Goal: Information Seeking & Learning: Find specific page/section

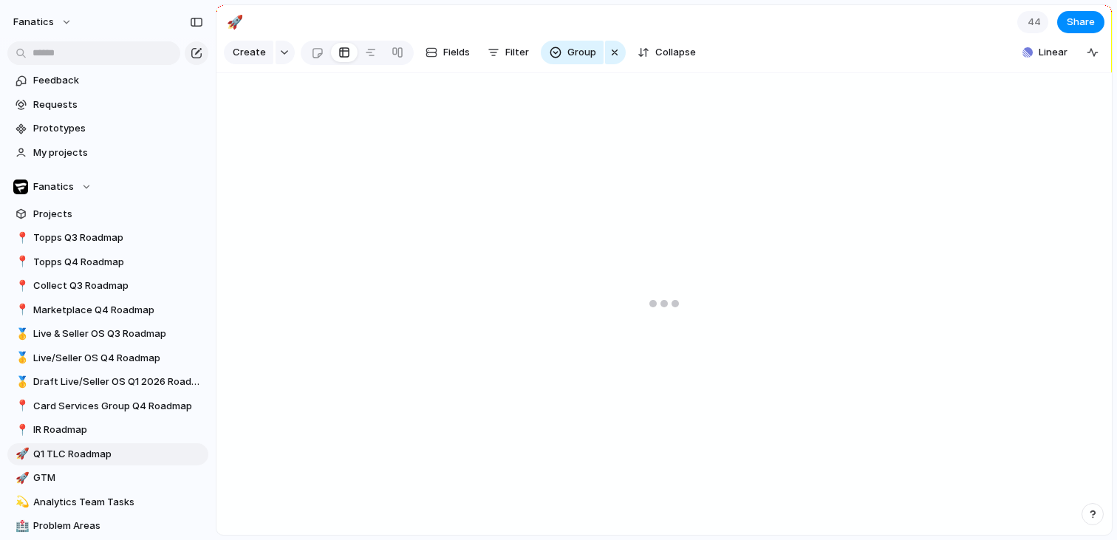
type input "**********"
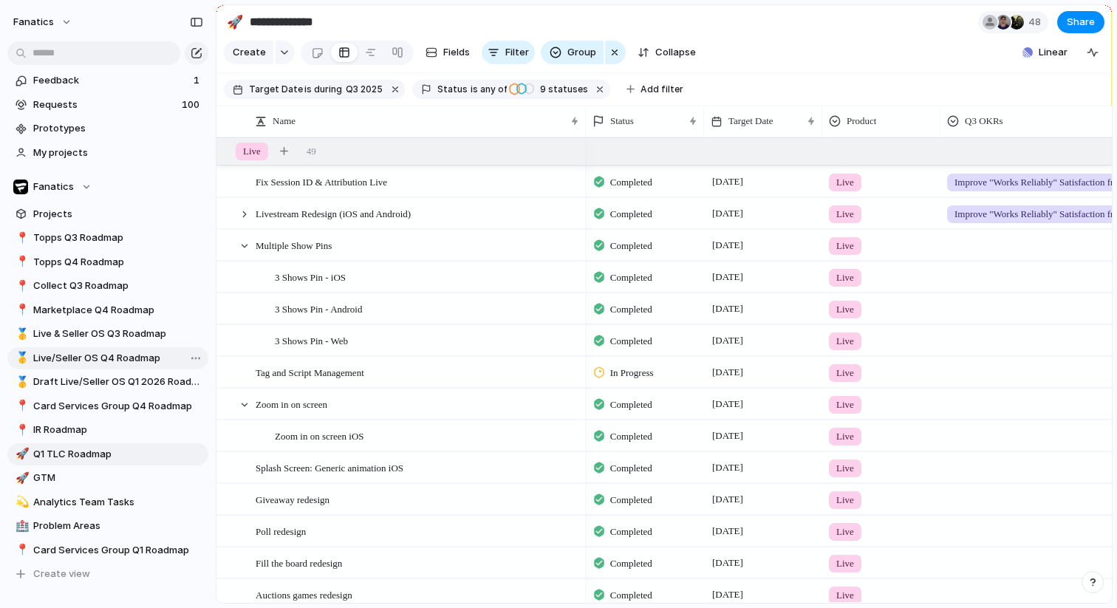
click at [132, 358] on span "Live/Seller OS Q4 Roadmap" at bounding box center [118, 358] width 170 height 15
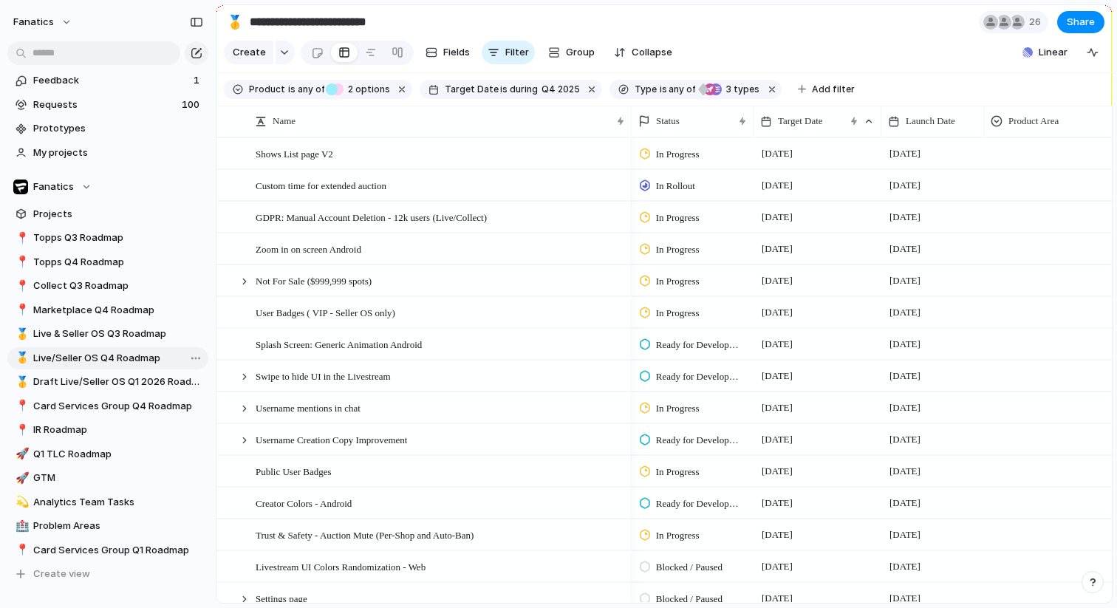
type input "**********"
click at [582, 51] on span "Group" at bounding box center [580, 52] width 29 height 15
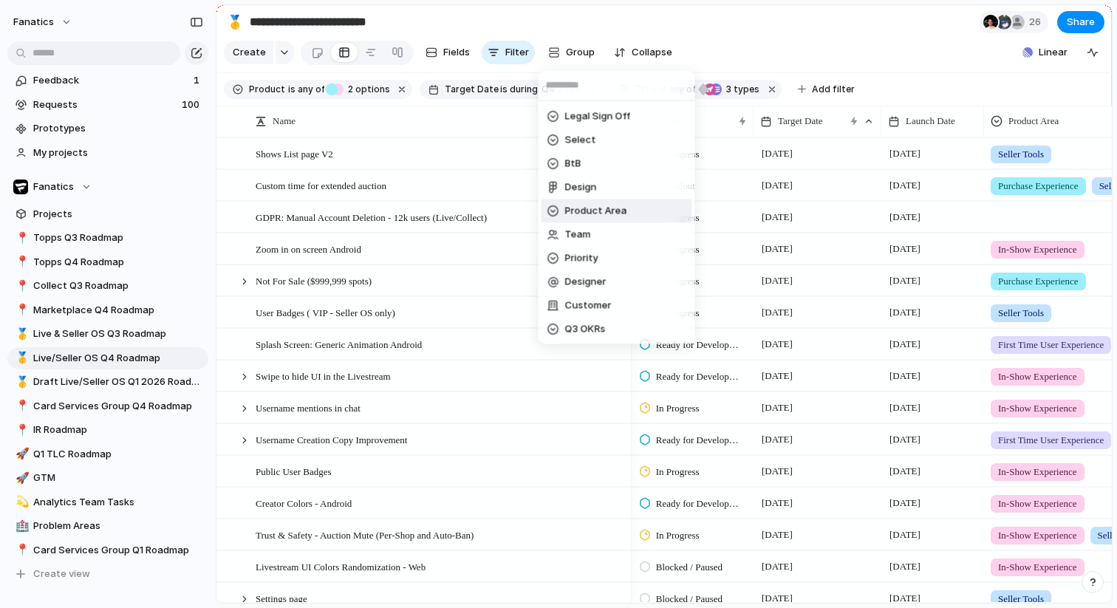
click at [588, 205] on span "Product Area" at bounding box center [596, 211] width 62 height 15
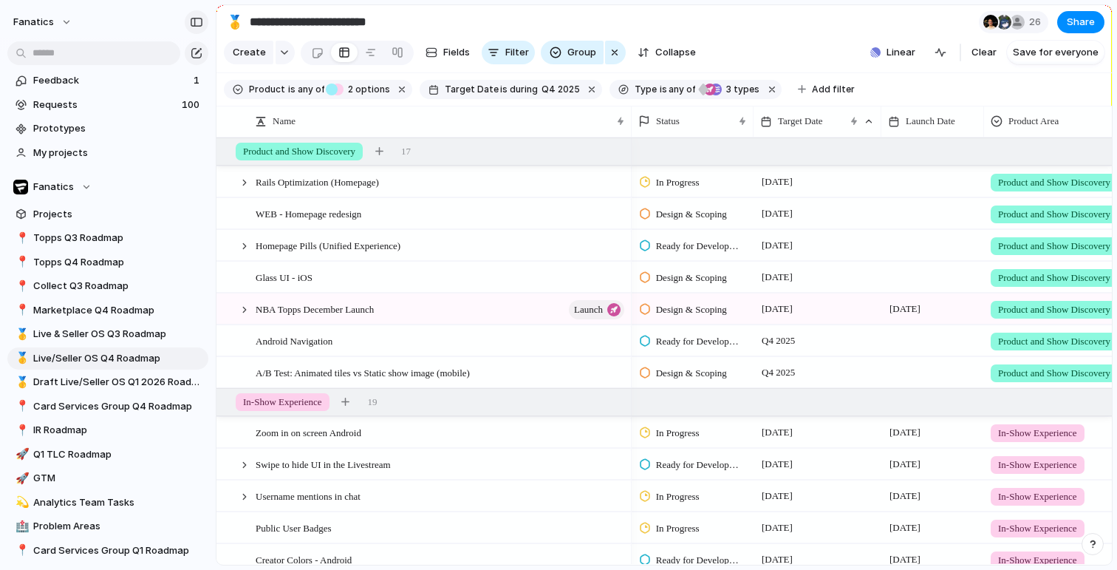
click at [195, 20] on div "button" at bounding box center [196, 22] width 13 height 10
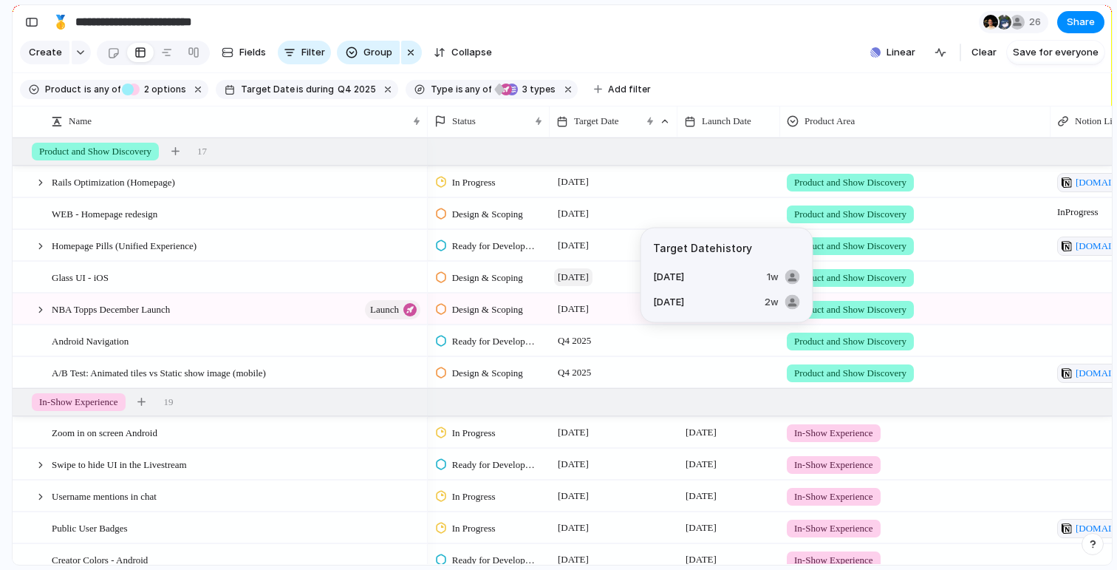
click at [586, 279] on span "[DATE]" at bounding box center [573, 277] width 38 height 18
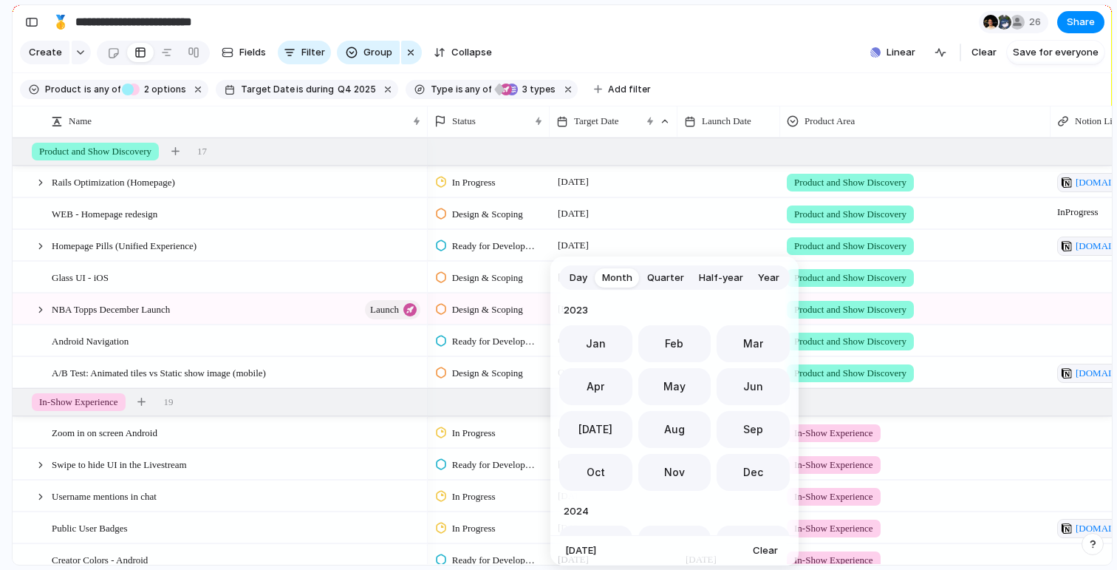
scroll to position [406, 0]
click at [656, 276] on span "Quarter" at bounding box center [665, 278] width 37 height 15
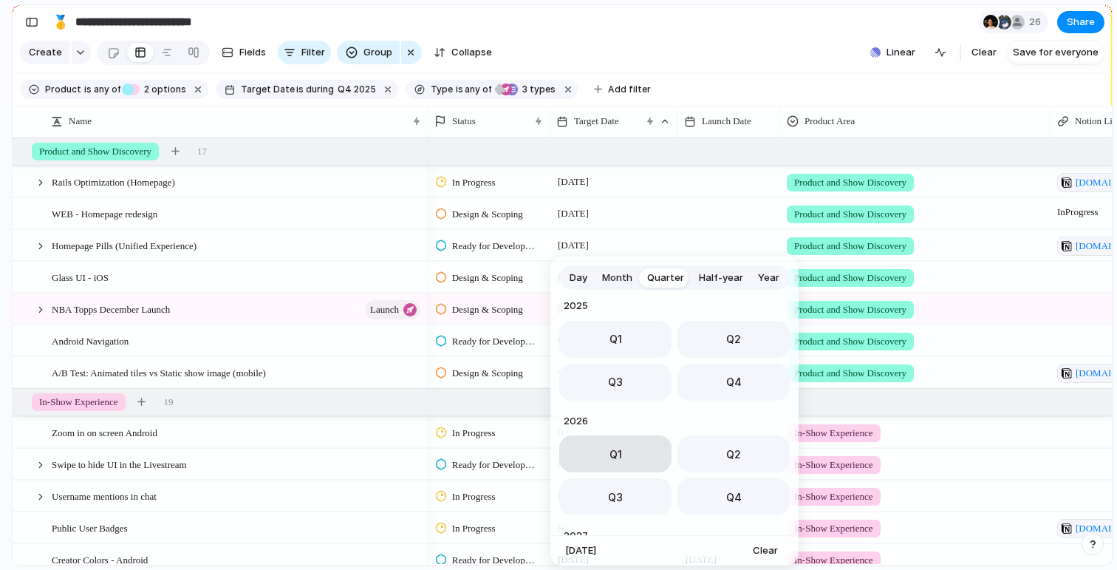
click at [610, 447] on span "Q1" at bounding box center [616, 454] width 13 height 16
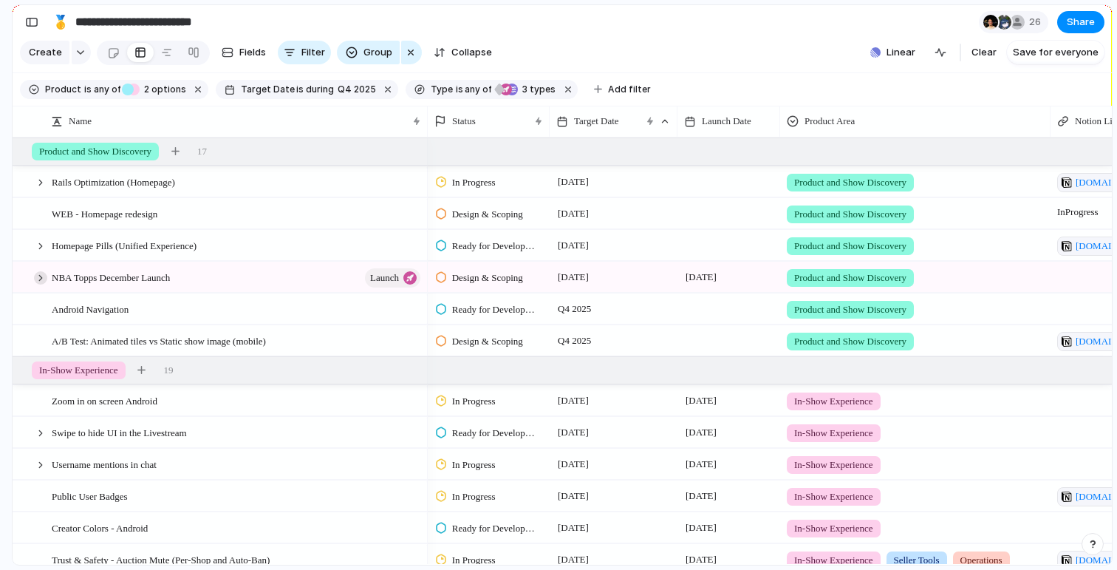
click at [39, 279] on div at bounding box center [40, 277] width 13 height 13
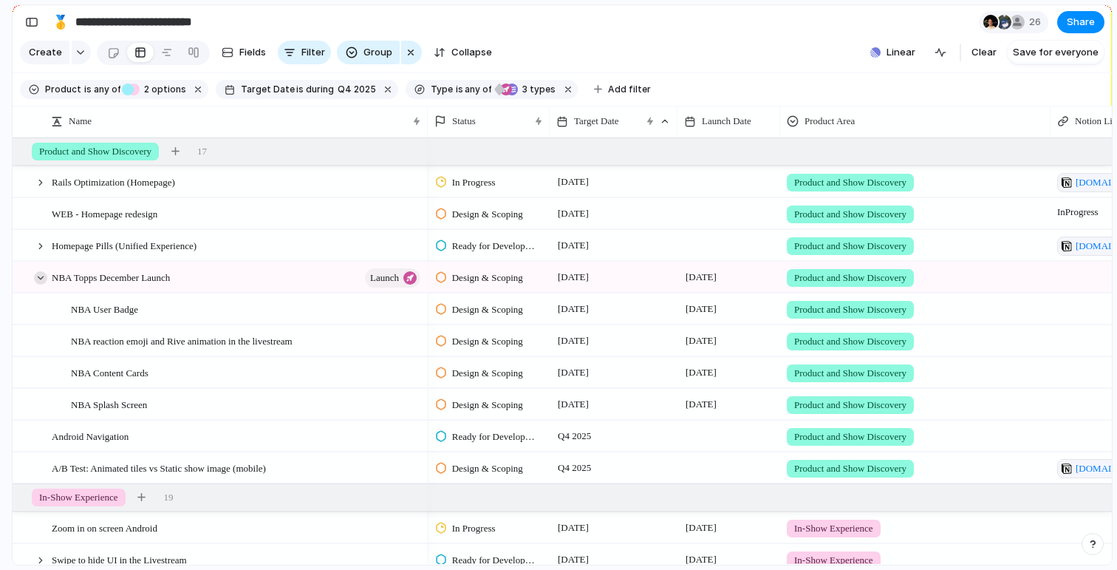
click at [41, 276] on div at bounding box center [40, 277] width 13 height 13
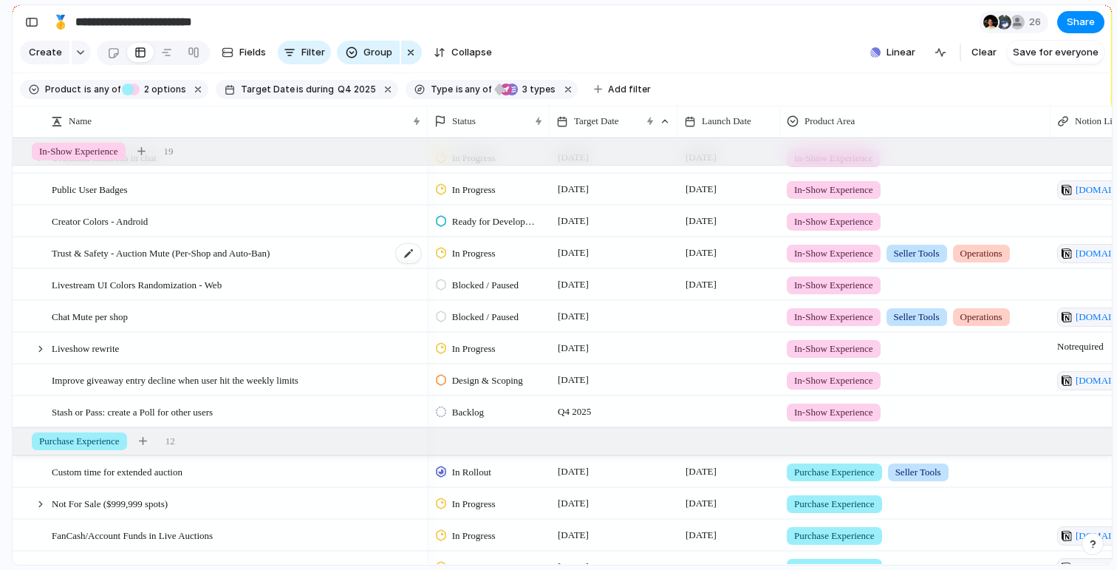
scroll to position [308, 0]
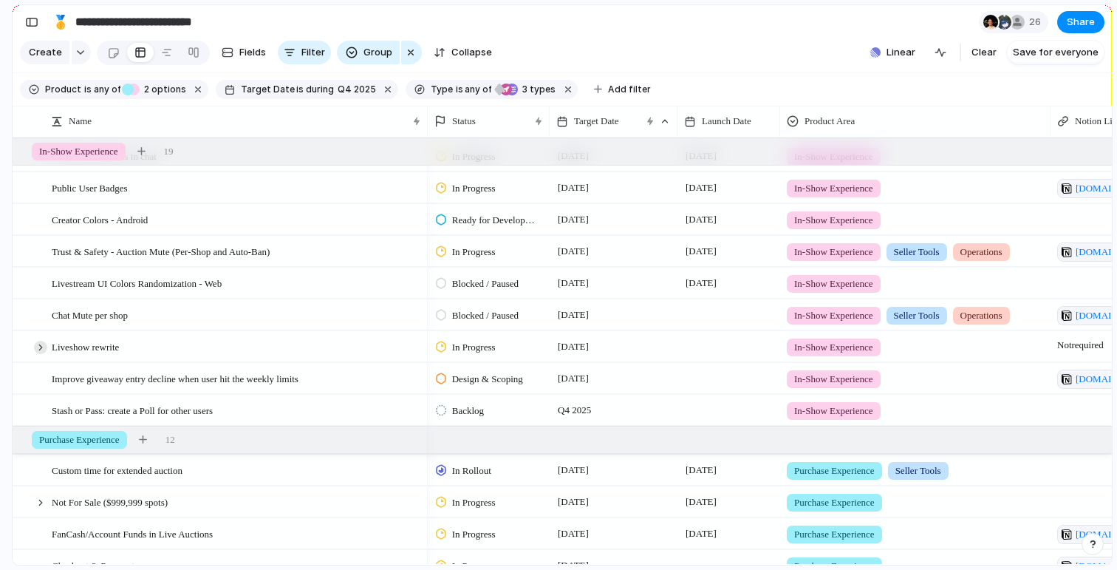
click at [42, 343] on div at bounding box center [40, 347] width 13 height 13
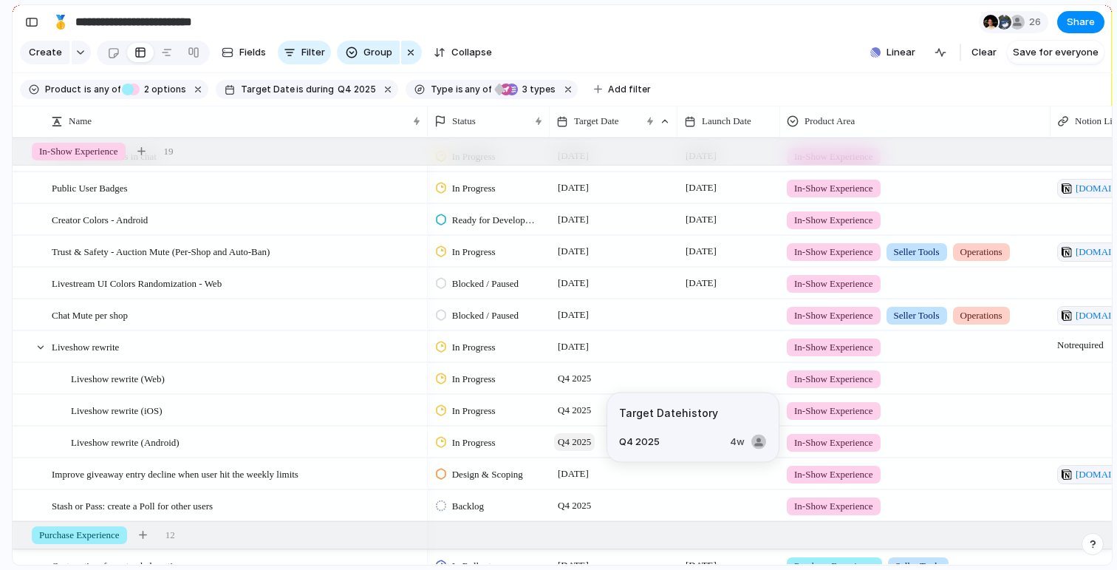
click at [573, 437] on span "Q4 2025" at bounding box center [574, 442] width 41 height 18
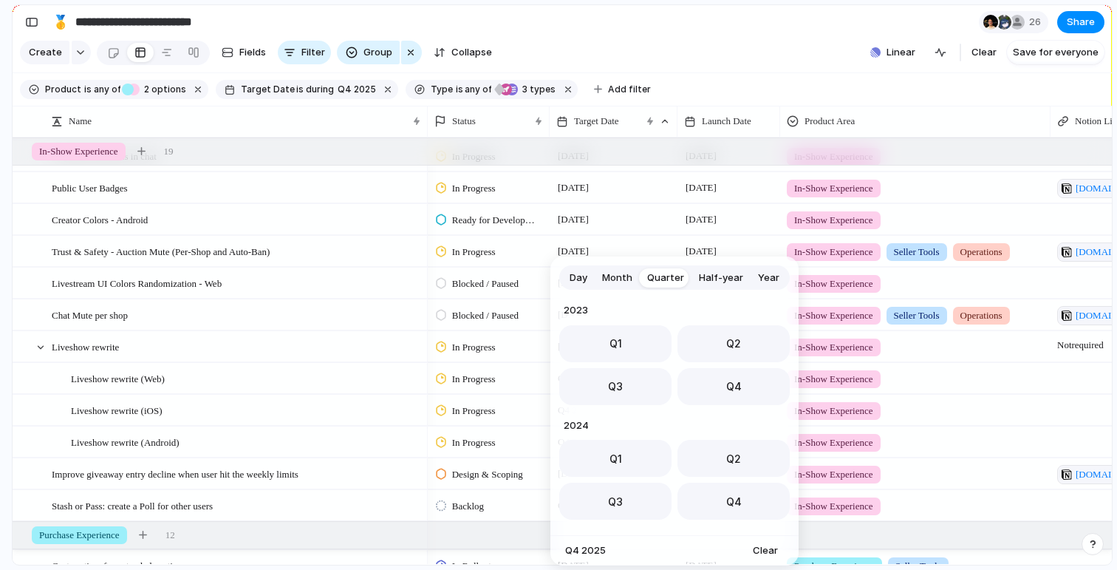
scroll to position [234, 0]
click at [574, 438] on button "Q1" at bounding box center [615, 453] width 112 height 37
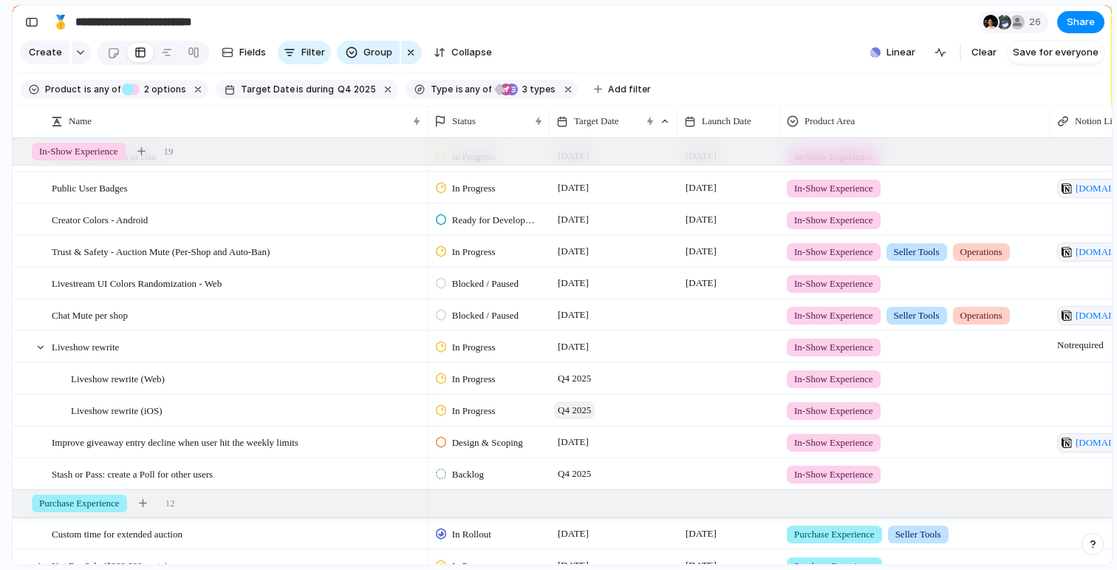
click at [568, 408] on span "Q4 2025" at bounding box center [574, 410] width 41 height 18
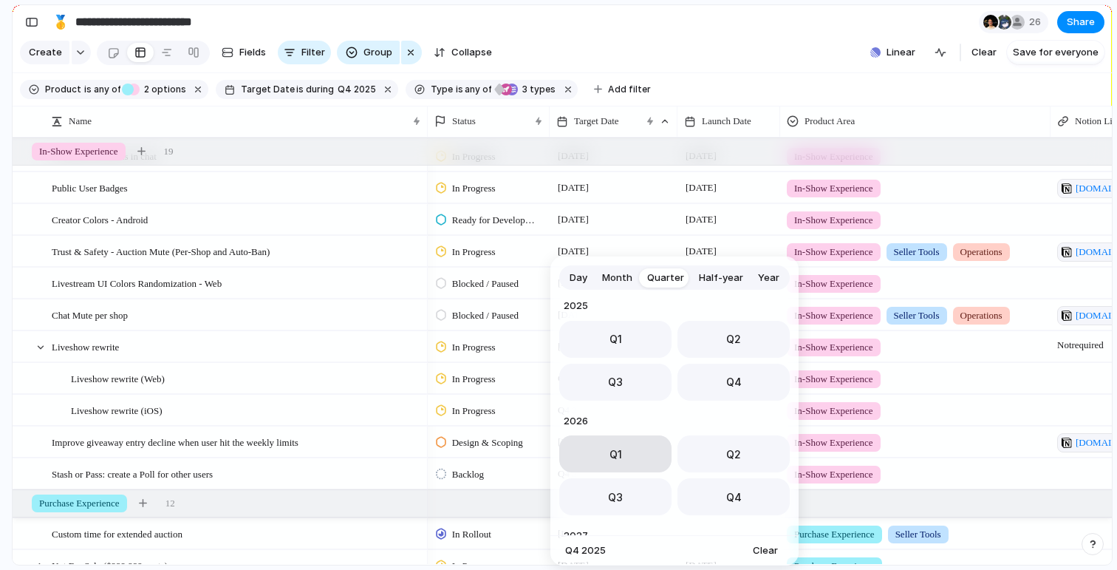
click at [577, 463] on button "Q1" at bounding box center [615, 453] width 112 height 37
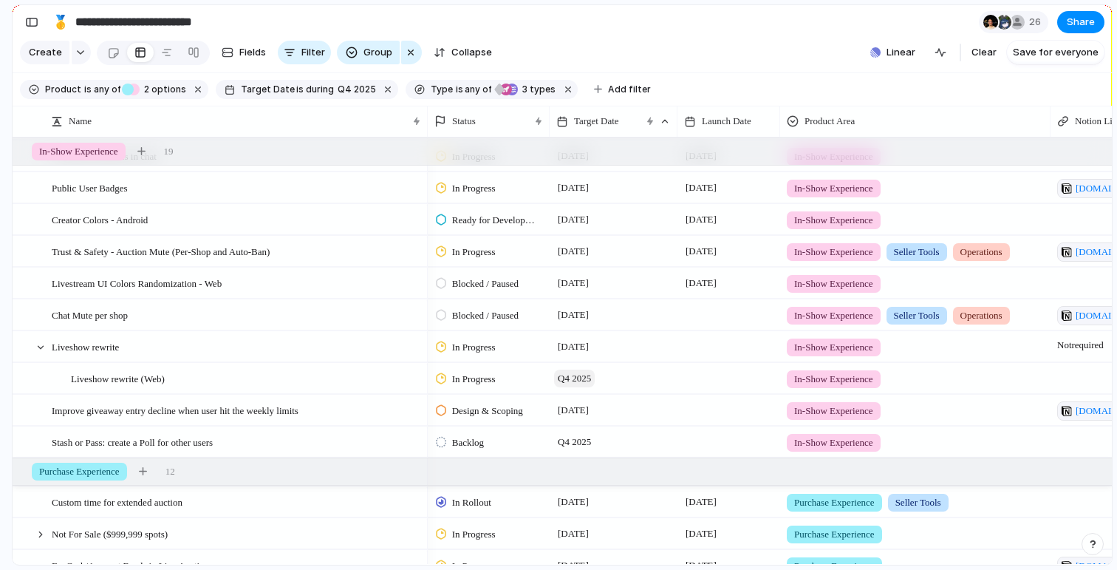
click at [566, 380] on span "Q4 2025" at bounding box center [574, 379] width 41 height 18
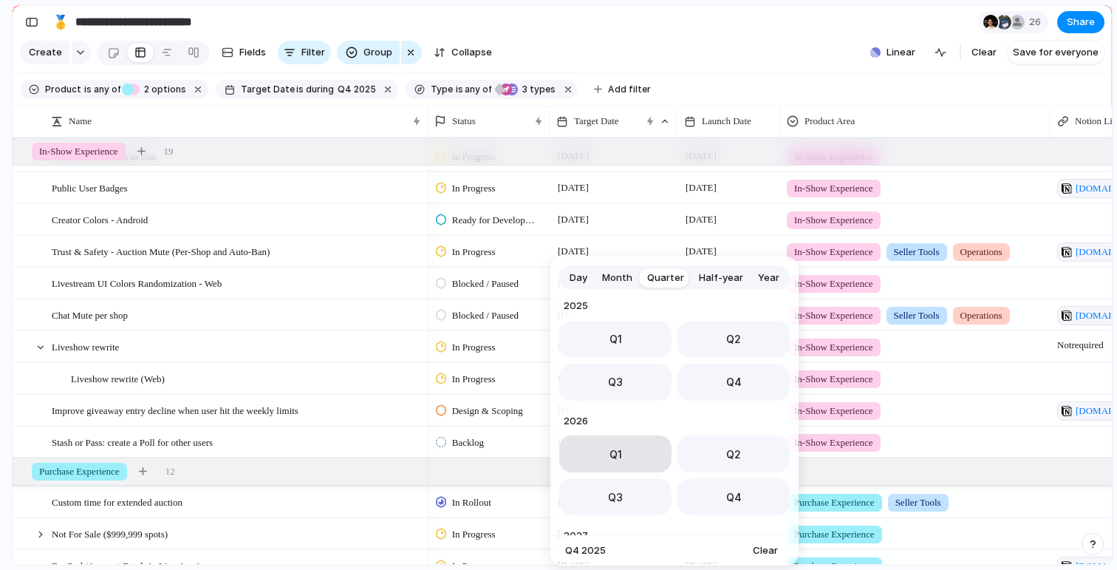
click at [584, 452] on button "Q1" at bounding box center [615, 453] width 112 height 37
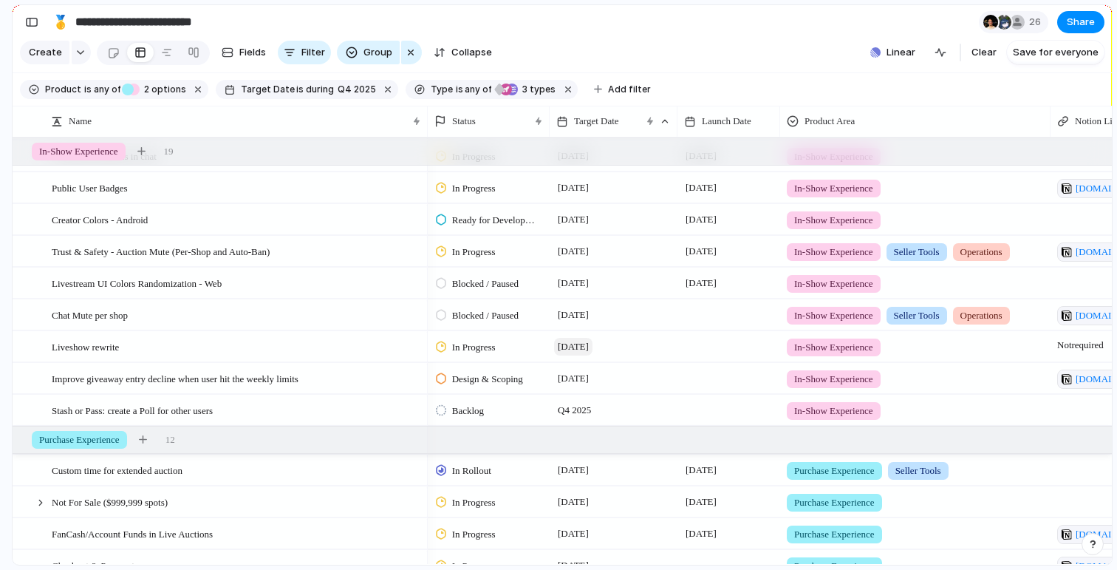
click at [571, 343] on span "[DATE]" at bounding box center [573, 347] width 38 height 18
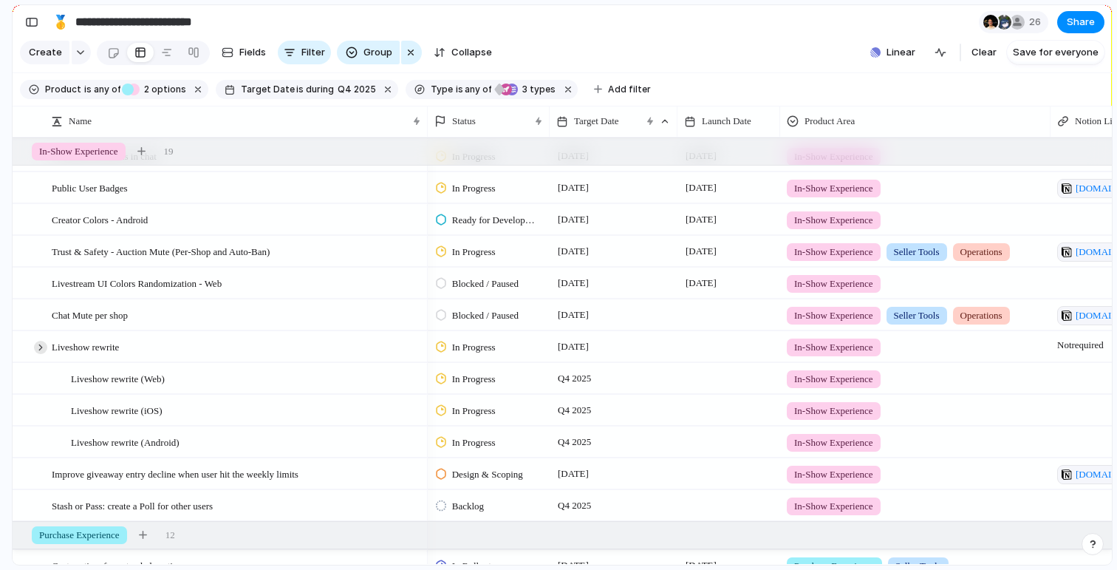
click at [38, 350] on div at bounding box center [40, 347] width 13 height 13
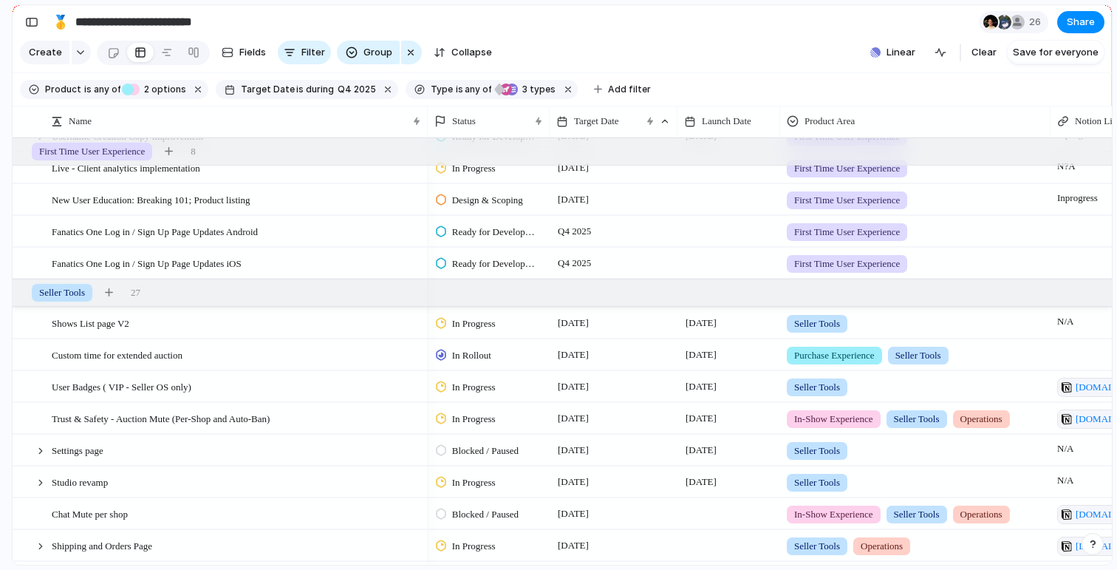
scroll to position [956, 0]
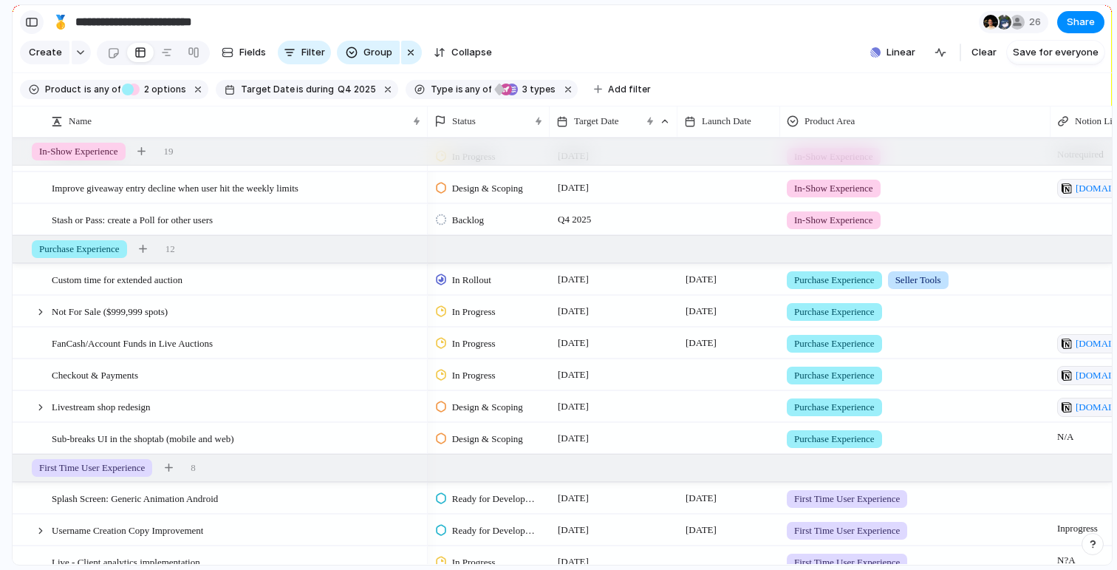
click at [30, 21] on div "button" at bounding box center [31, 22] width 13 height 10
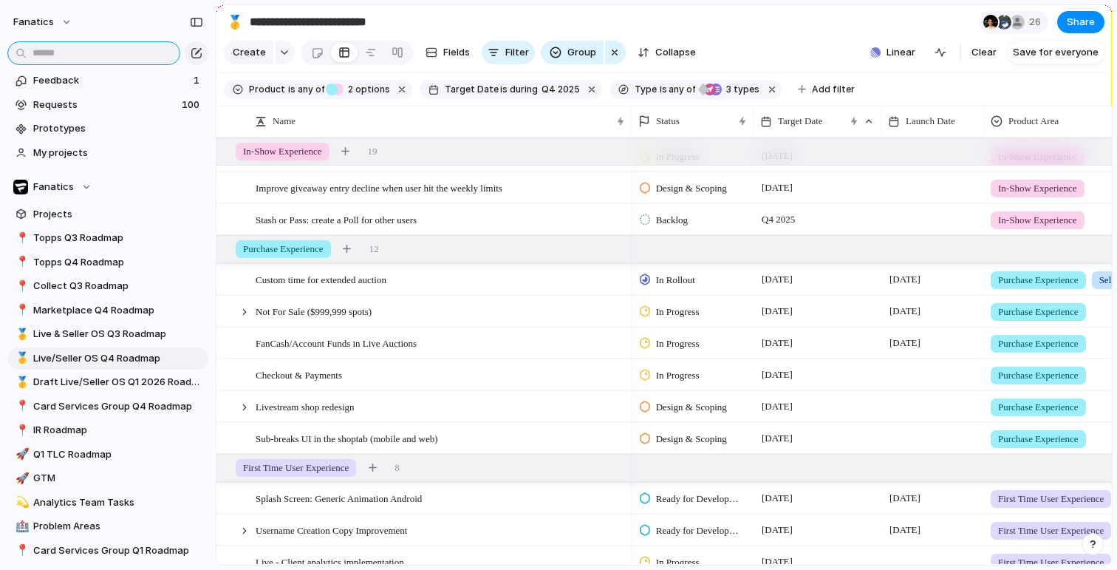
click at [53, 53] on input "text" at bounding box center [93, 53] width 173 height 24
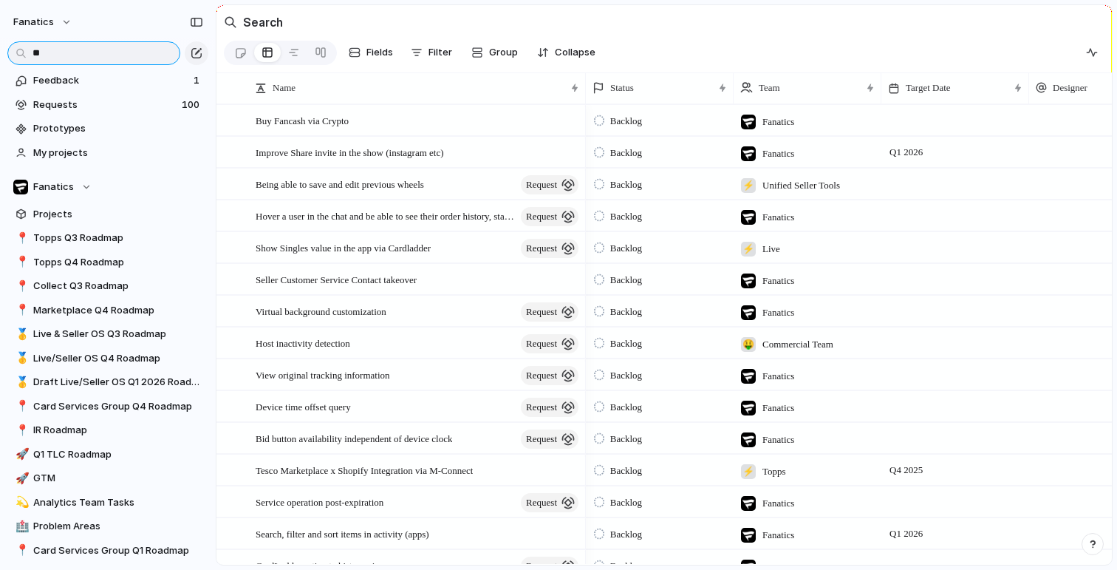
type input "*"
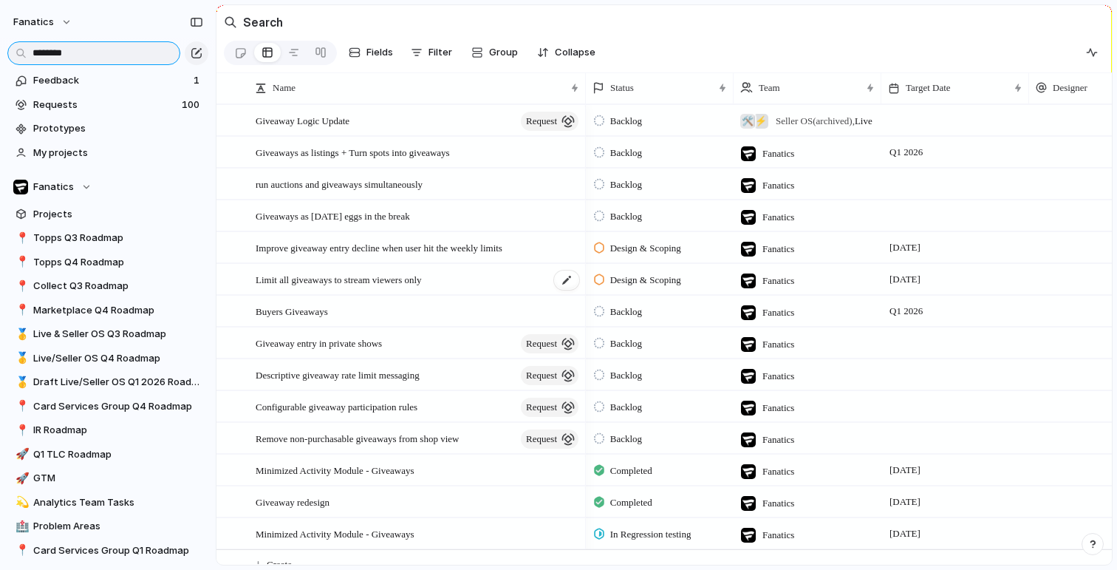
type input "********"
click at [324, 280] on span "Limit all giveaways to stream viewers only" at bounding box center [339, 279] width 166 height 17
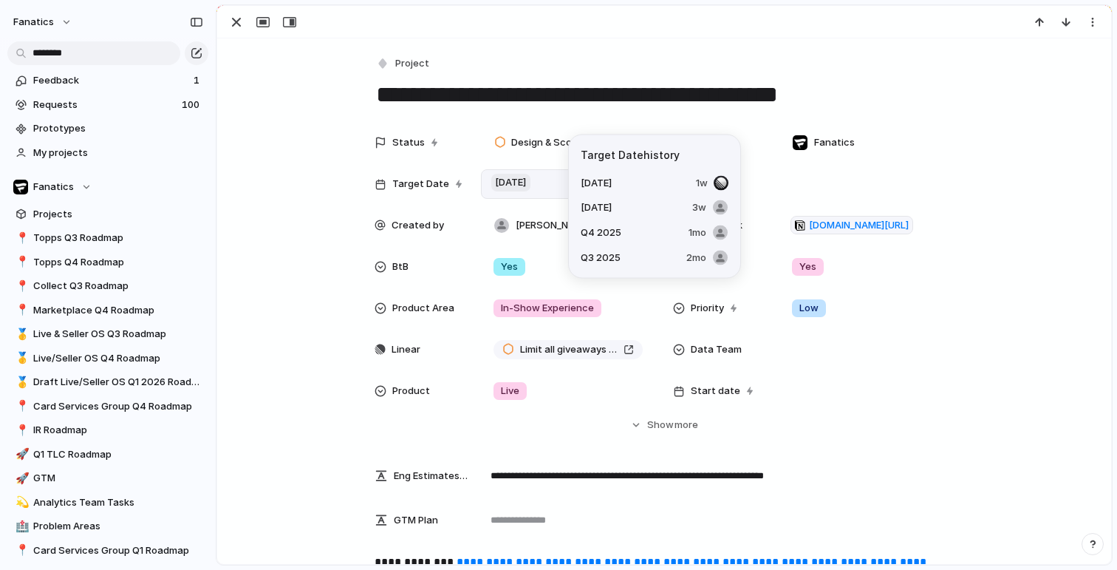
click at [531, 179] on span "[DATE]" at bounding box center [510, 183] width 39 height 18
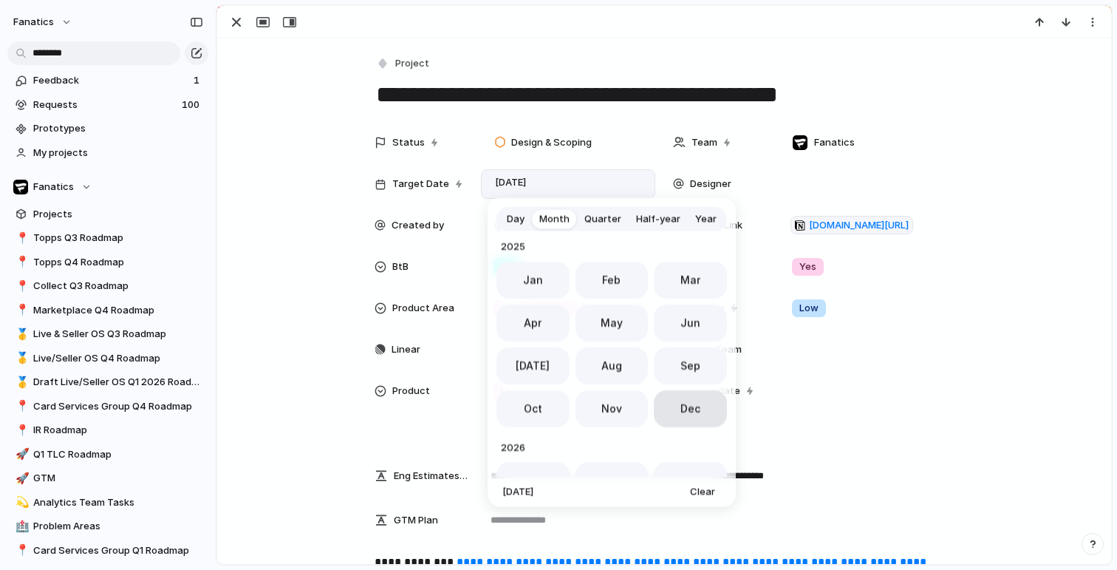
click at [681, 406] on span "Dec" at bounding box center [691, 409] width 20 height 16
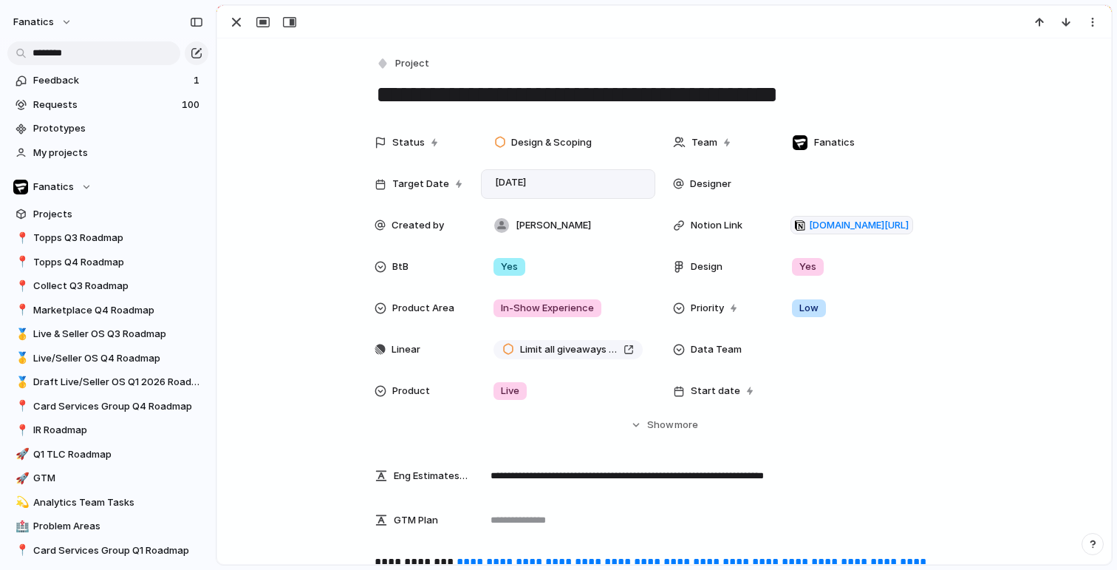
click at [231, 34] on div at bounding box center [664, 22] width 894 height 33
click at [238, 16] on div "button" at bounding box center [237, 22] width 18 height 18
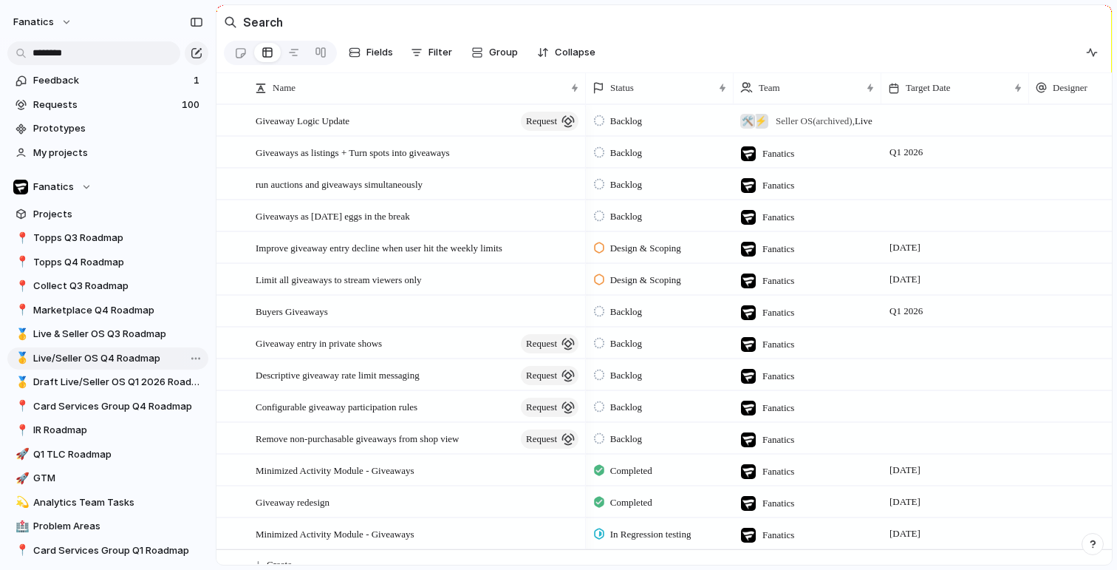
click at [109, 359] on span "Live/Seller OS Q4 Roadmap" at bounding box center [118, 358] width 170 height 15
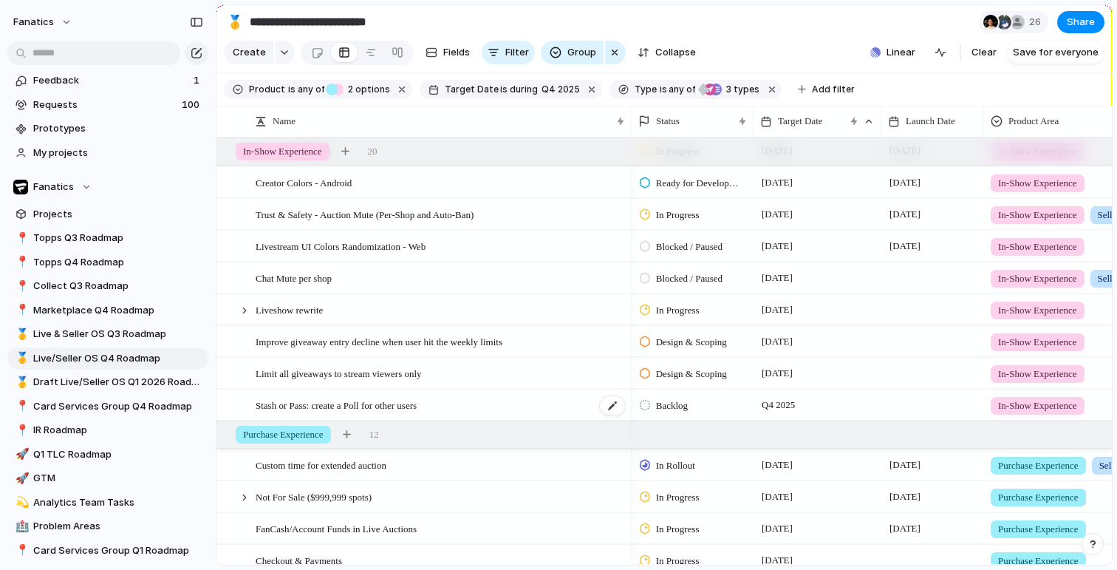
click at [378, 409] on span "Stash or Pass: create a Poll for other users" at bounding box center [336, 404] width 161 height 17
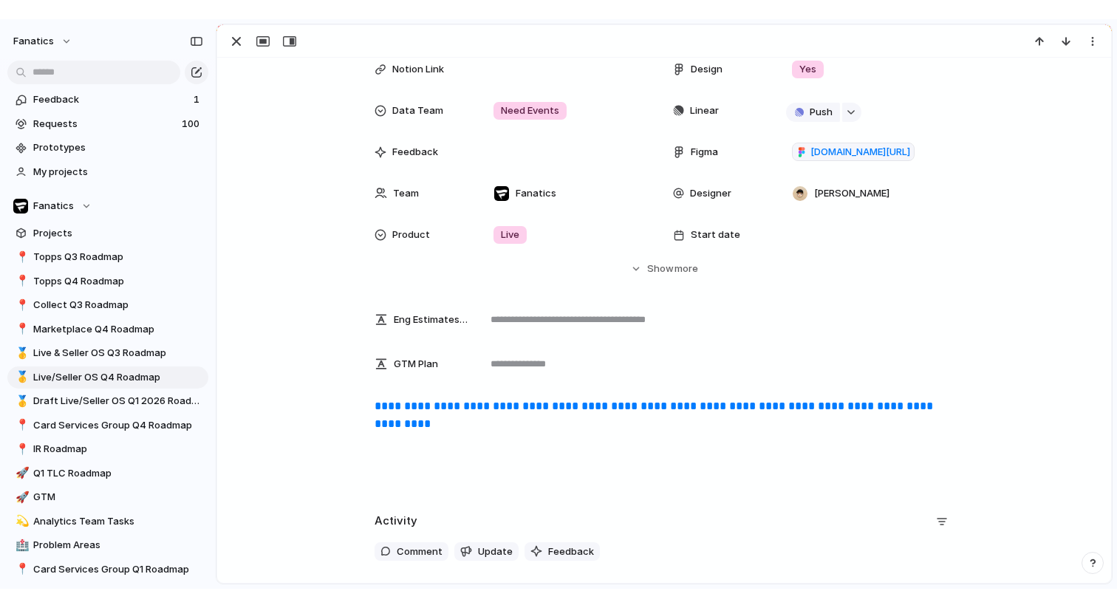
scroll to position [503, 0]
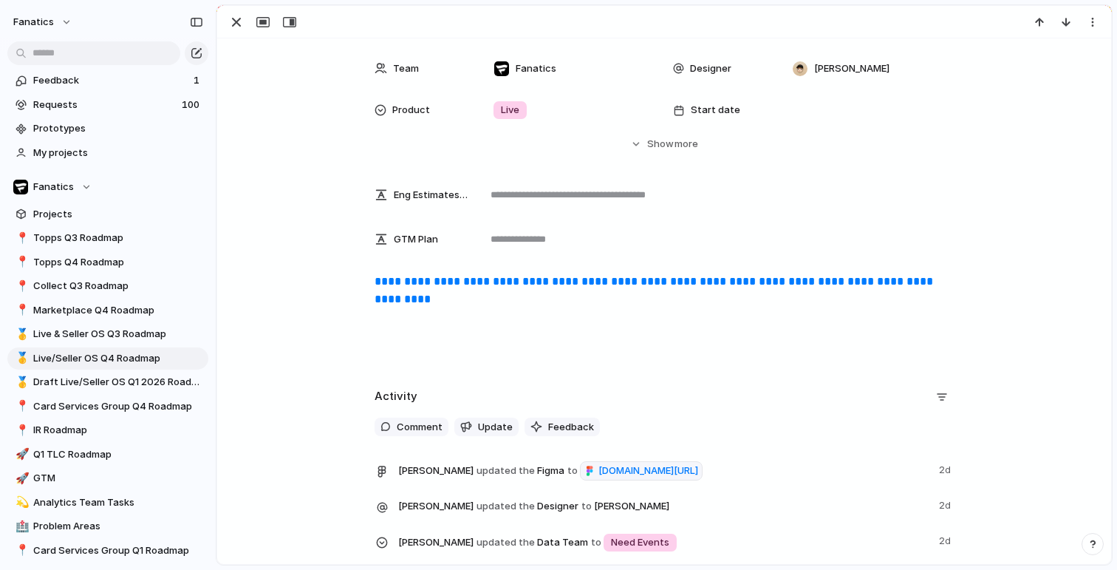
click at [450, 280] on link "**********" at bounding box center [656, 290] width 562 height 29
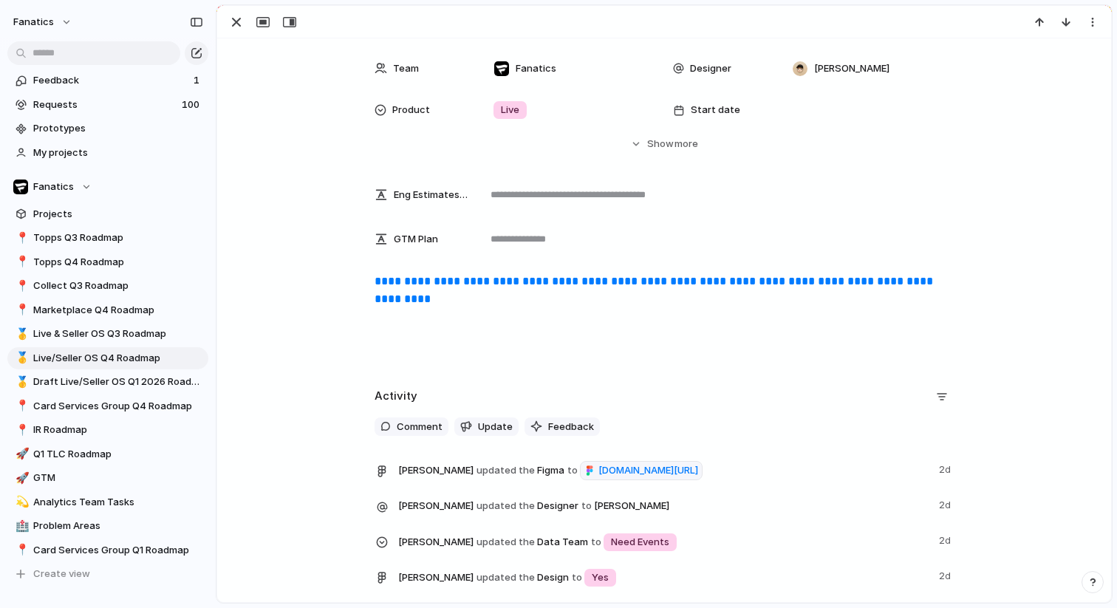
scroll to position [694, 0]
